Goal: Check status: Check status

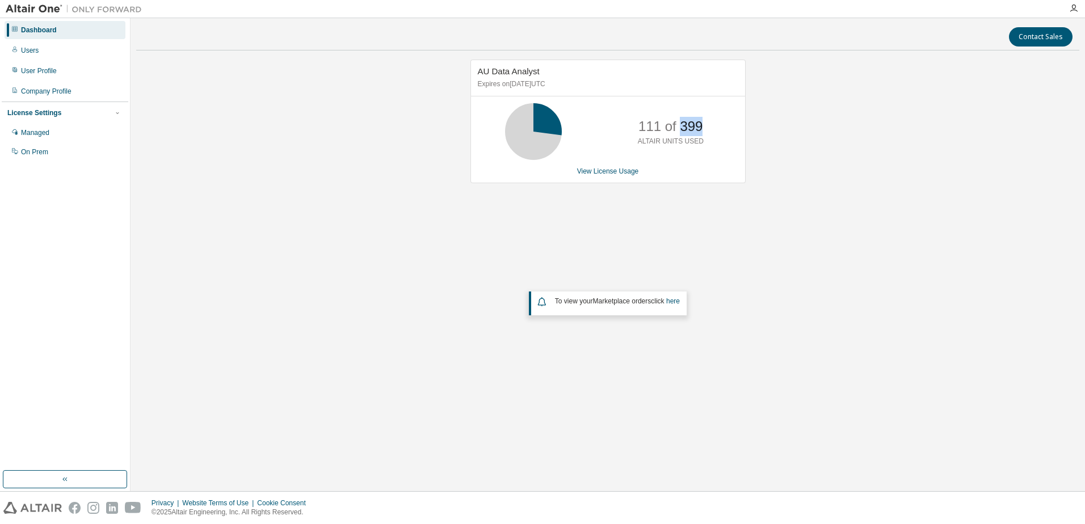
drag, startPoint x: 701, startPoint y: 125, endPoint x: 680, endPoint y: 124, distance: 20.5
click at [680, 124] on p "111 of 399" at bounding box center [670, 126] width 64 height 19
click at [630, 177] on div "AU Data Analyst Expires on [DATE] UTC 111 of 399 ALTAIR UNITS USED View License…" at bounding box center [607, 122] width 275 height 124
click at [633, 174] on link "View License Usage" at bounding box center [608, 171] width 62 height 8
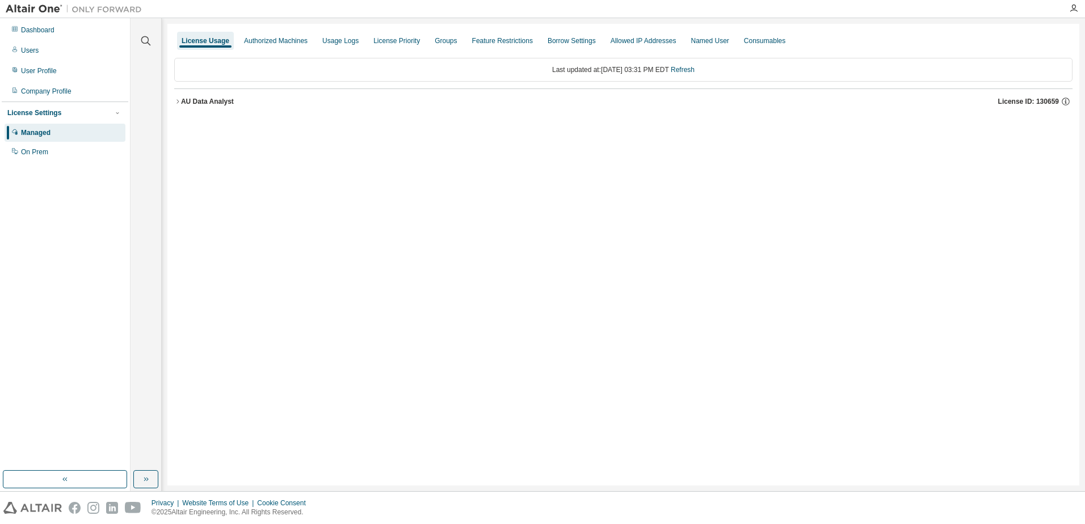
click at [177, 102] on icon "button" at bounding box center [177, 101] width 7 height 7
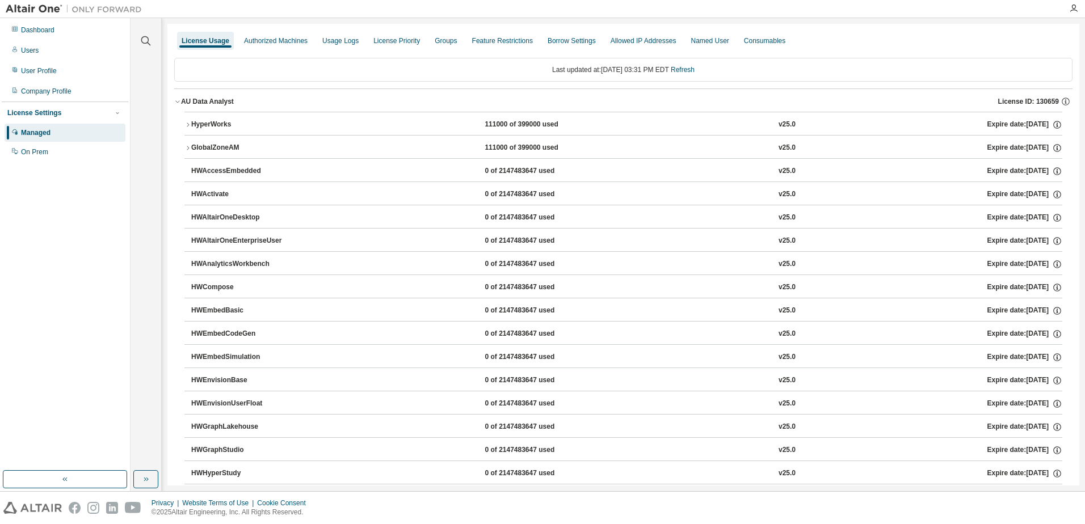
click at [185, 124] on icon "button" at bounding box center [187, 124] width 7 height 7
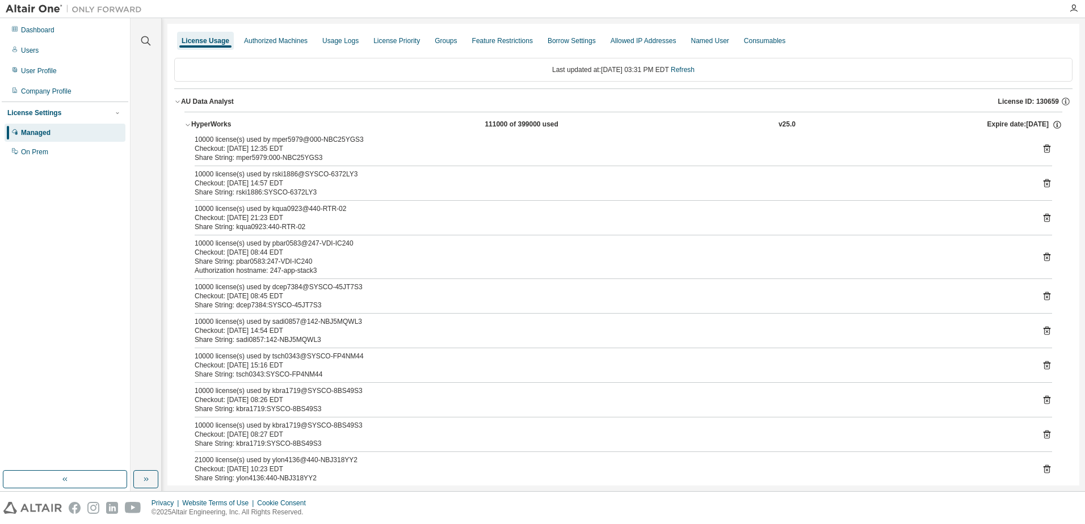
click at [185, 124] on icon "button" at bounding box center [187, 124] width 7 height 7
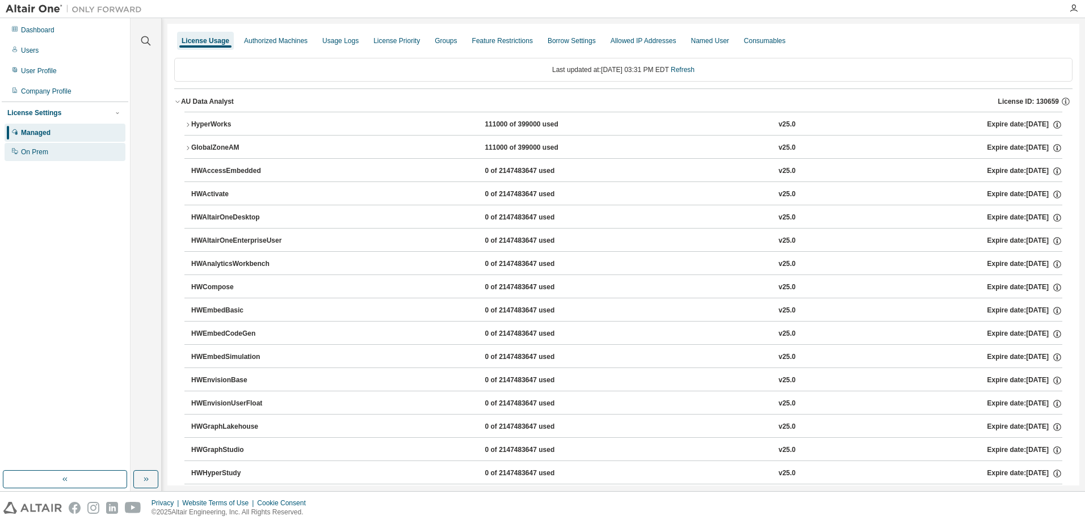
click at [44, 152] on div "On Prem" at bounding box center [34, 152] width 27 height 9
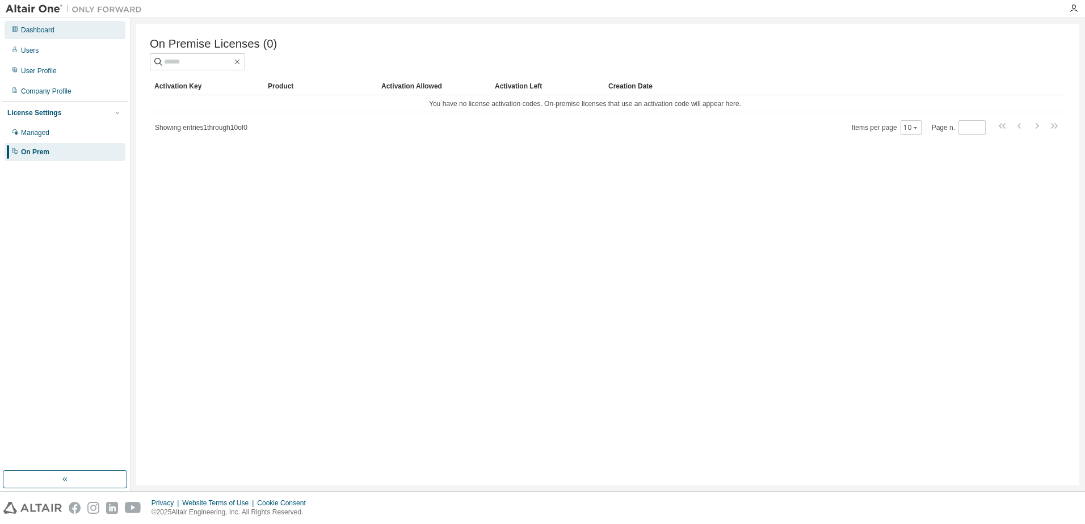
click at [44, 35] on div "Dashboard" at bounding box center [65, 30] width 121 height 18
